Goal: Information Seeking & Learning: Learn about a topic

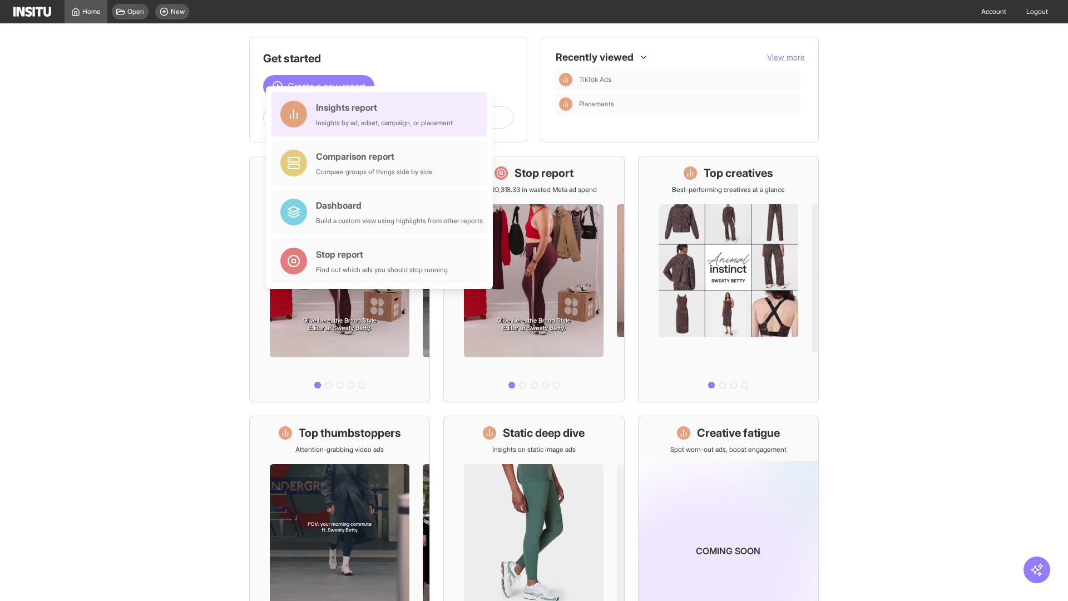
click at [382, 114] on div "Insights report Insights by ad, adset, campaign, or placement" at bounding box center [384, 114] width 137 height 27
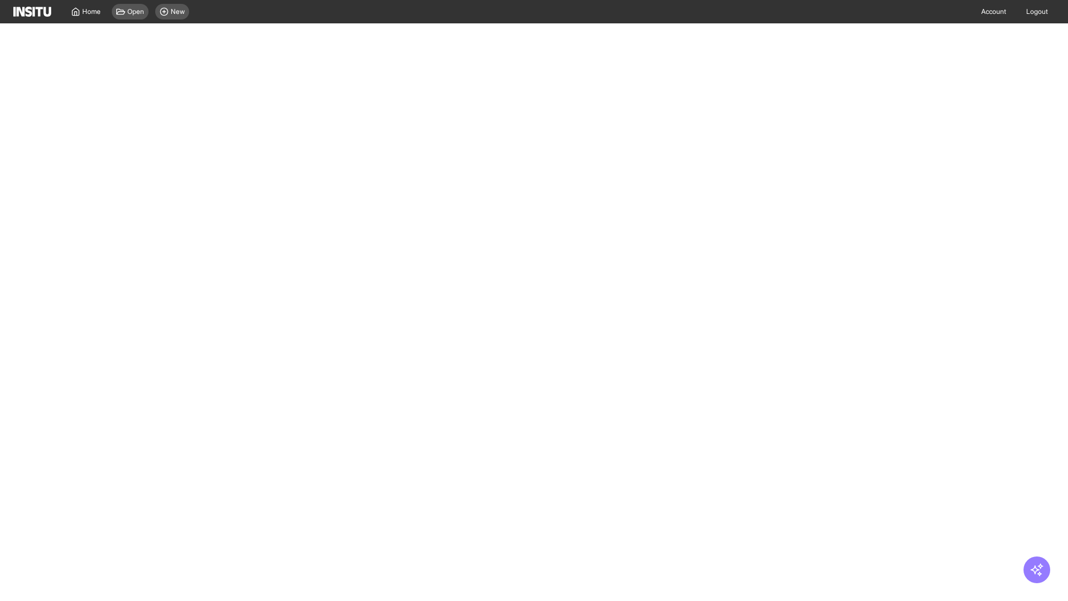
select select "**"
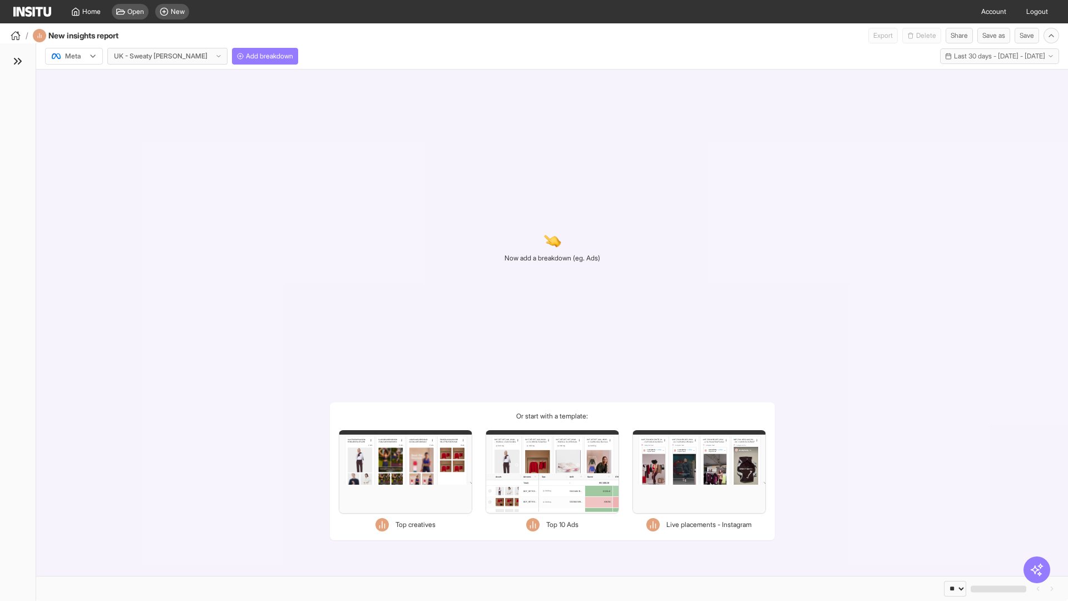
click at [74, 56] on div at bounding box center [66, 56] width 31 height 11
click at [73, 80] on span "Meta" at bounding box center [73, 80] width 15 height 10
